Goal: Find specific page/section: Find specific page/section

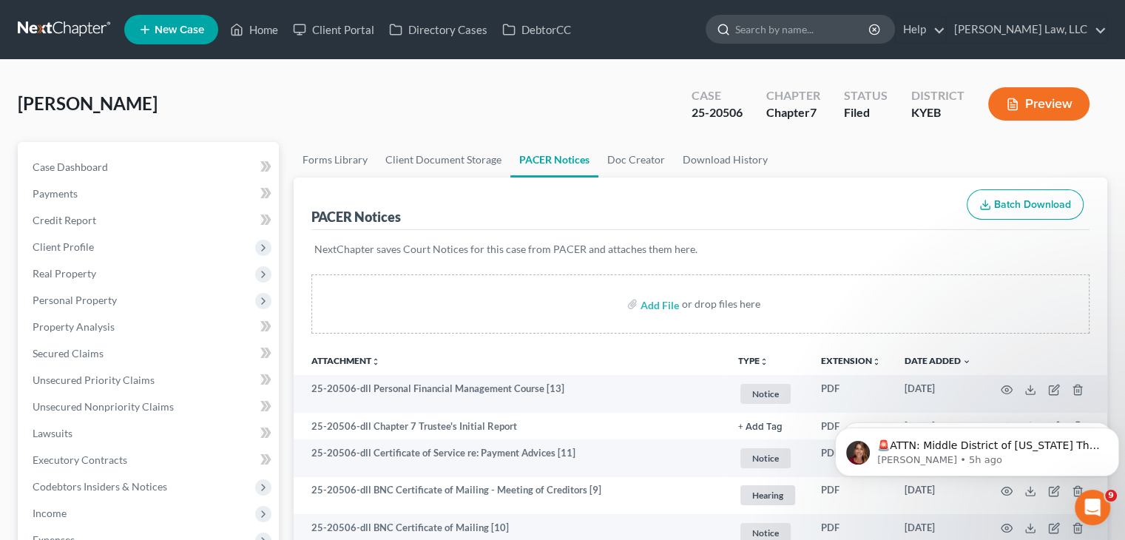
click at [832, 36] on input "search" at bounding box center [802, 29] width 135 height 27
click at [832, 36] on input "b" at bounding box center [802, 29] width 135 height 27
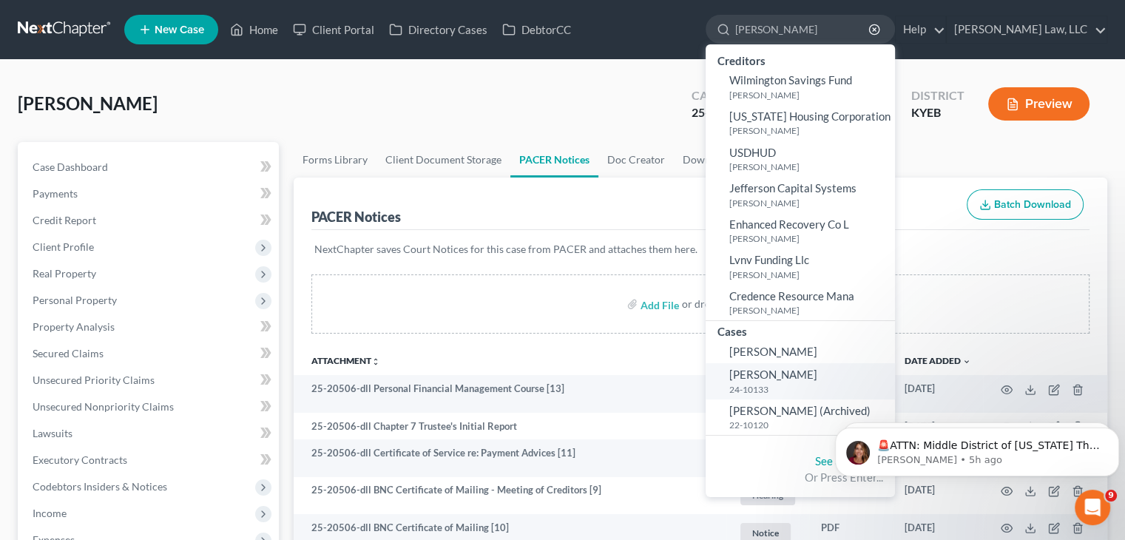
type input "[PERSON_NAME]"
click at [777, 391] on small "24-10133" at bounding box center [811, 389] width 162 height 13
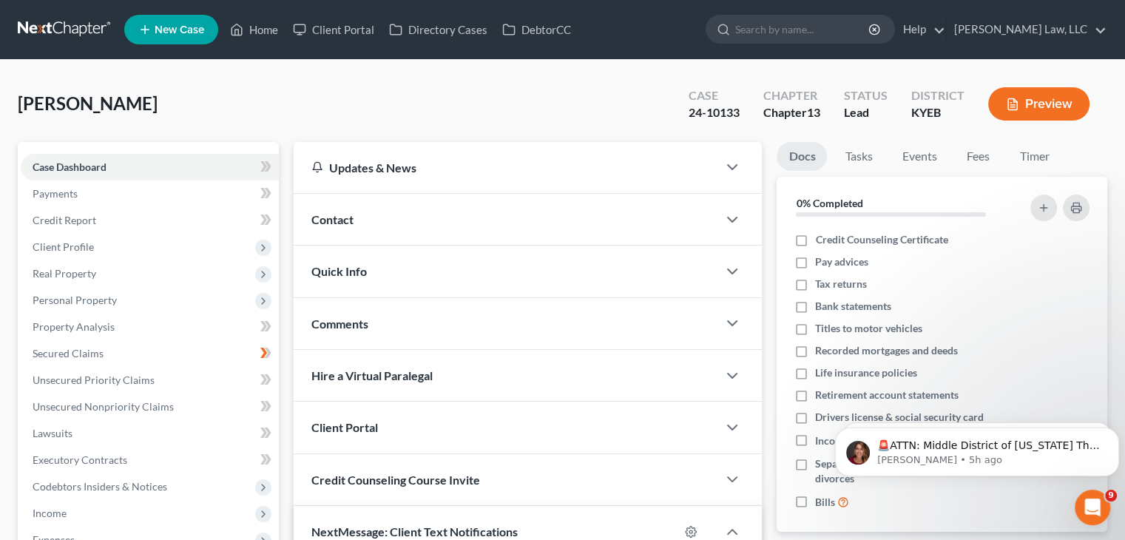
scroll to position [299, 0]
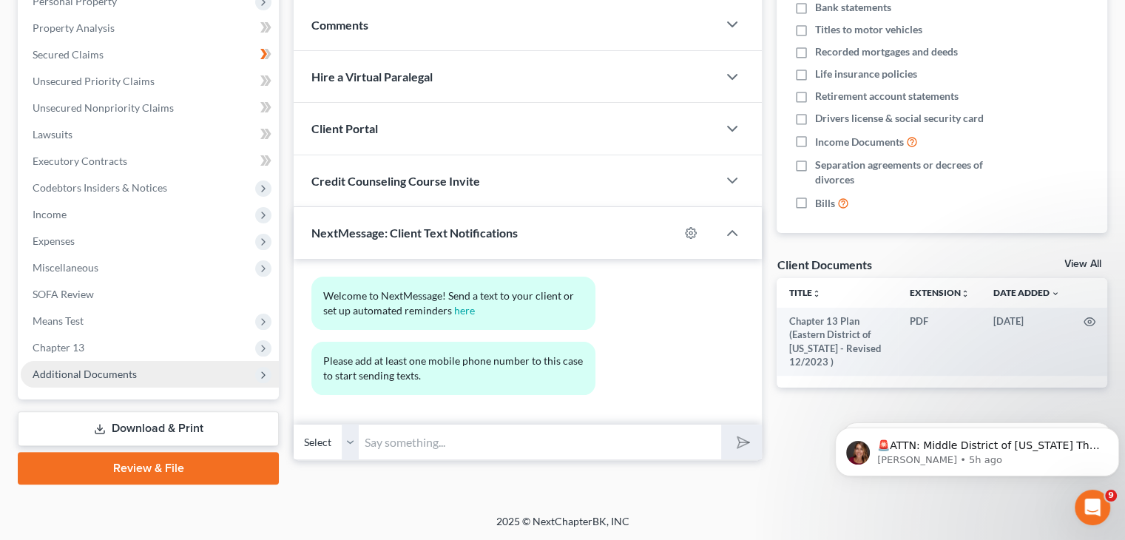
click at [62, 382] on span "Additional Documents" at bounding box center [150, 374] width 258 height 27
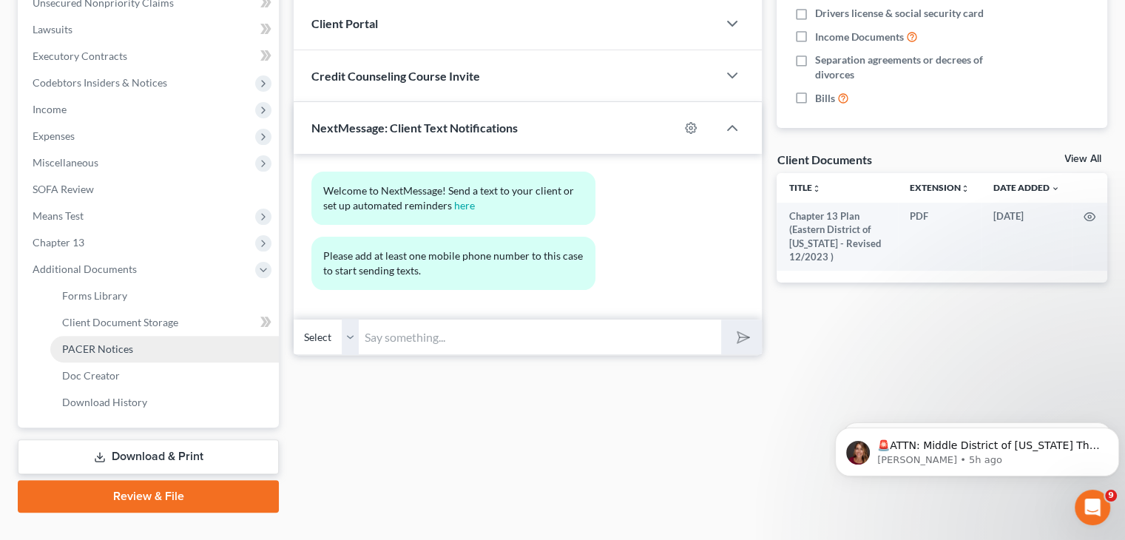
click at [92, 356] on link "PACER Notices" at bounding box center [164, 349] width 229 height 27
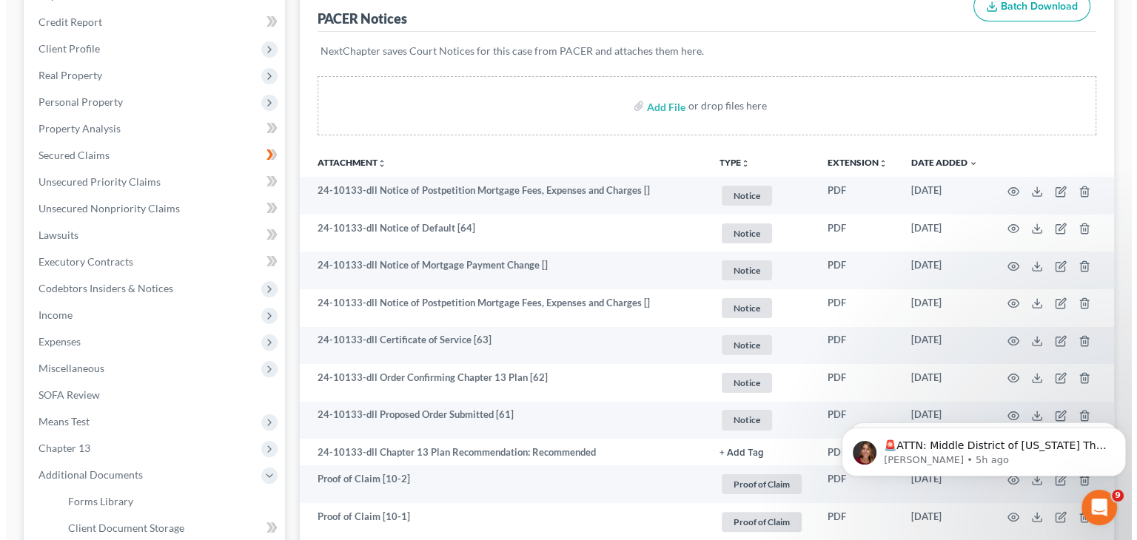
scroll to position [201, 0]
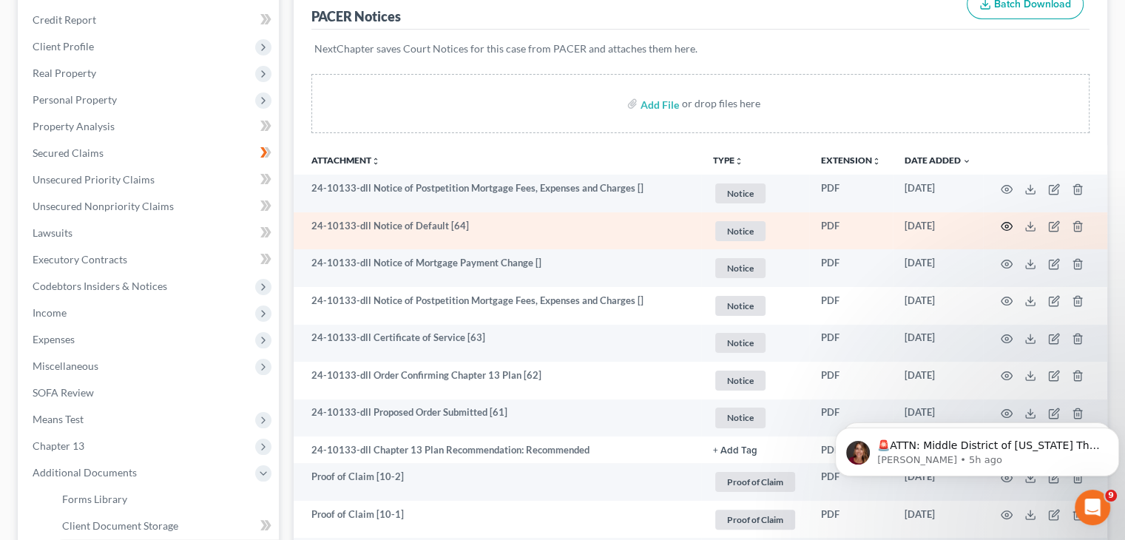
click at [1008, 225] on circle "button" at bounding box center [1007, 226] width 3 height 3
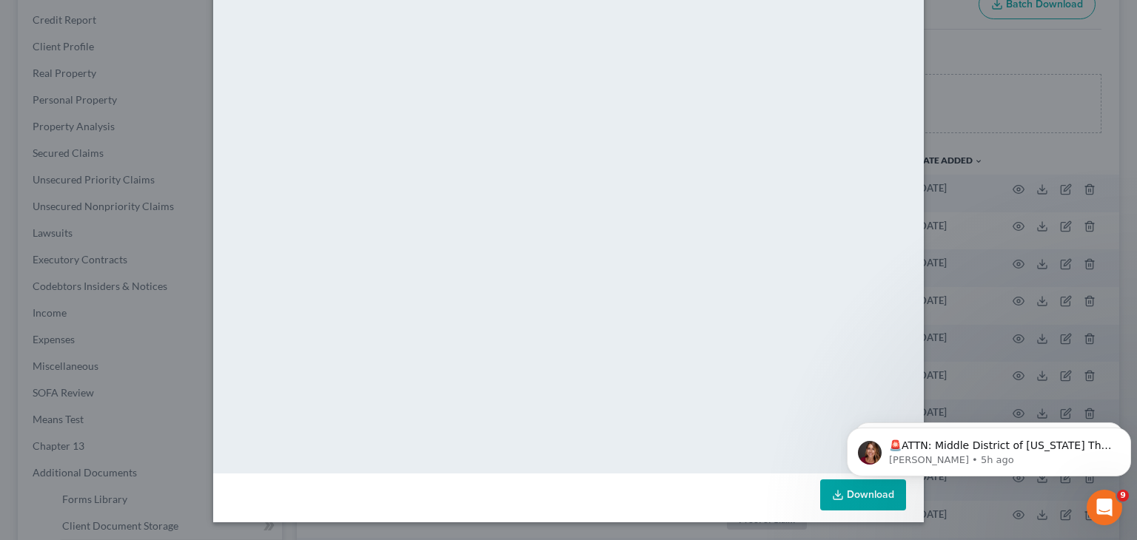
scroll to position [0, 0]
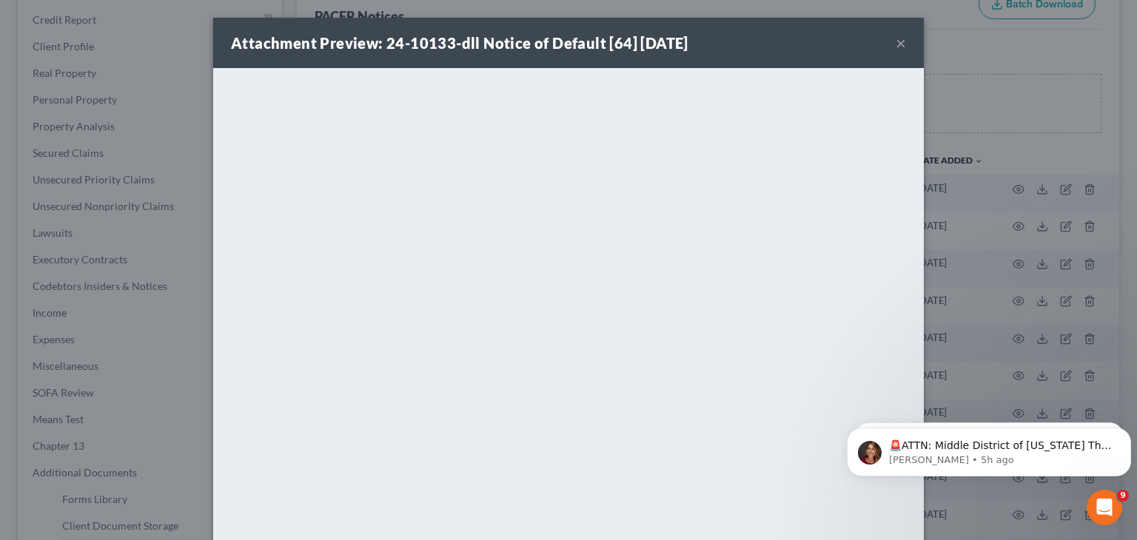
click at [900, 42] on button "×" at bounding box center [900, 43] width 10 height 18
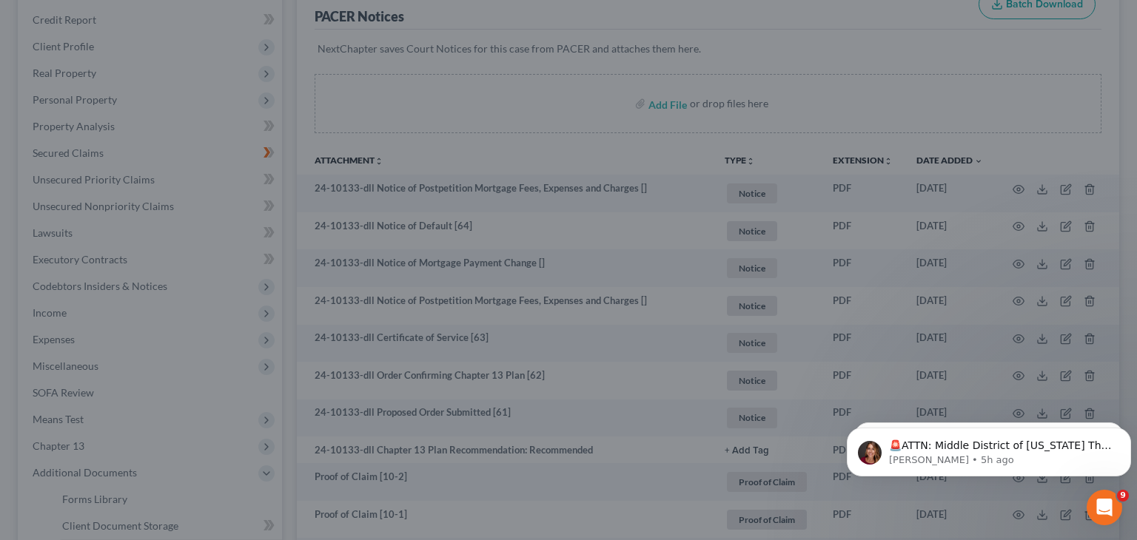
click at [893, 48] on div at bounding box center [568, 270] width 1137 height 540
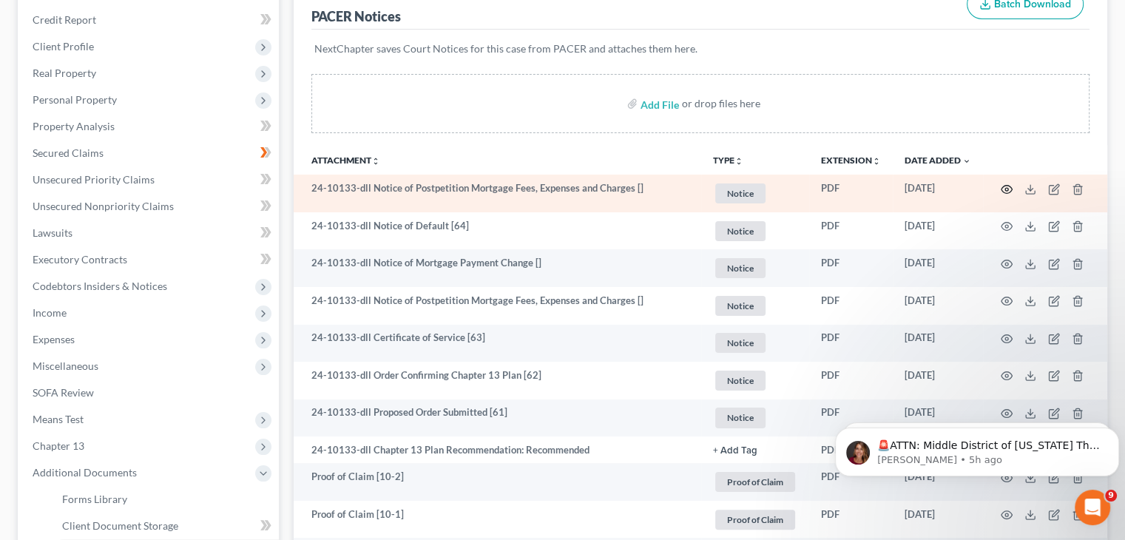
click at [1009, 192] on icon "button" at bounding box center [1007, 190] width 12 height 12
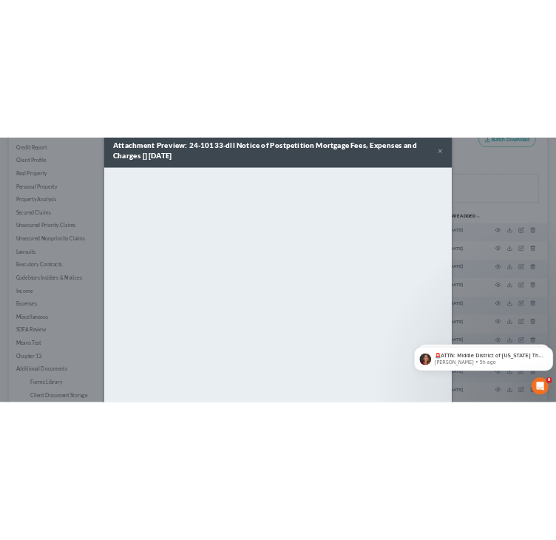
scroll to position [27, 0]
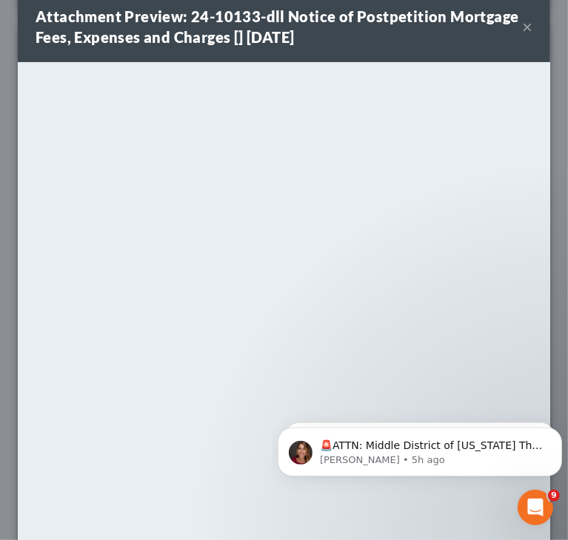
click at [522, 26] on button "×" at bounding box center [527, 27] width 10 height 18
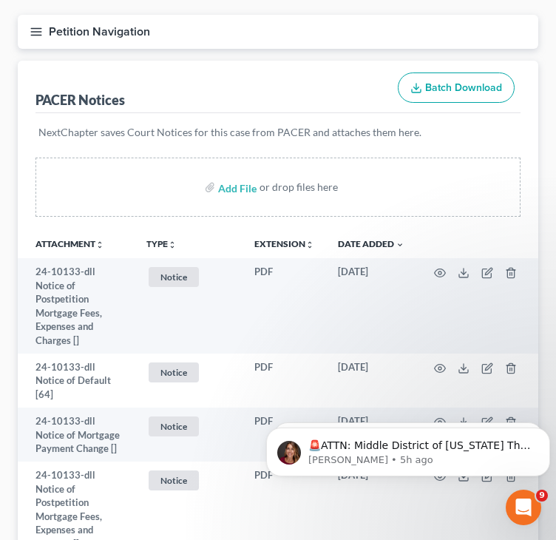
scroll to position [201, 0]
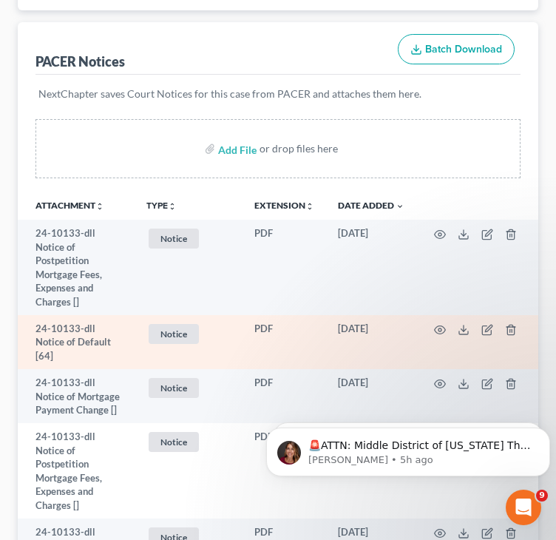
click at [168, 345] on td "Notice + Add Tag Notice × Select an option or create one Bank Statement Credit …" at bounding box center [189, 342] width 108 height 54
click at [168, 338] on span "Notice" at bounding box center [174, 334] width 50 height 20
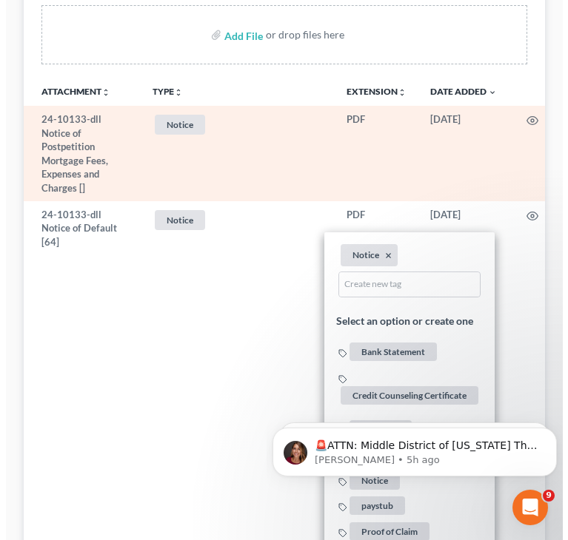
scroll to position [320, 0]
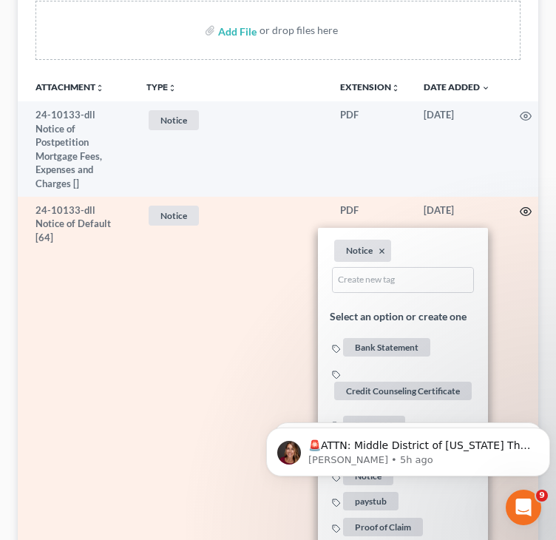
click at [523, 211] on icon "button" at bounding box center [526, 212] width 12 height 12
